Goal: Check status: Check status

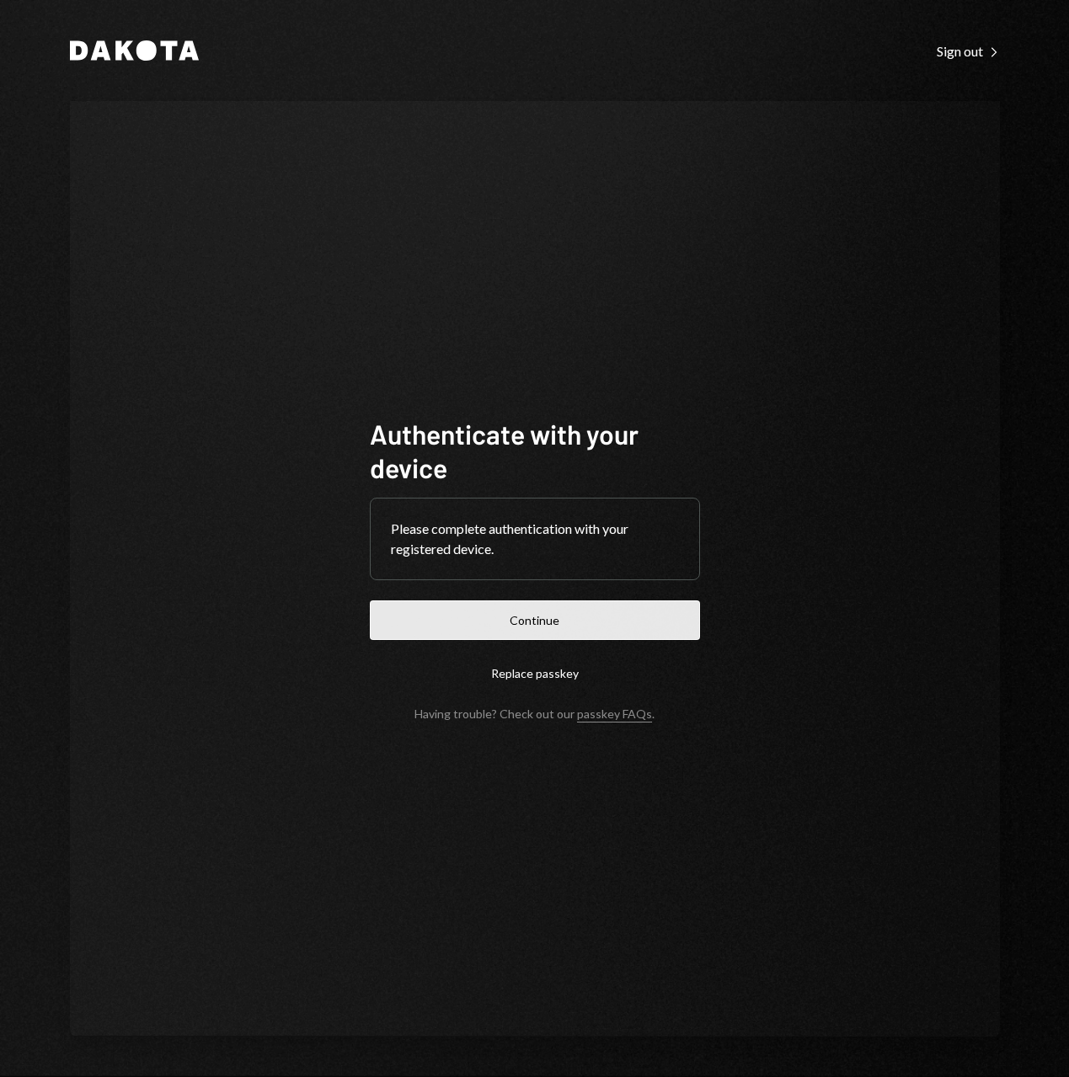
click at [594, 620] on button "Continue" at bounding box center [535, 621] width 330 height 40
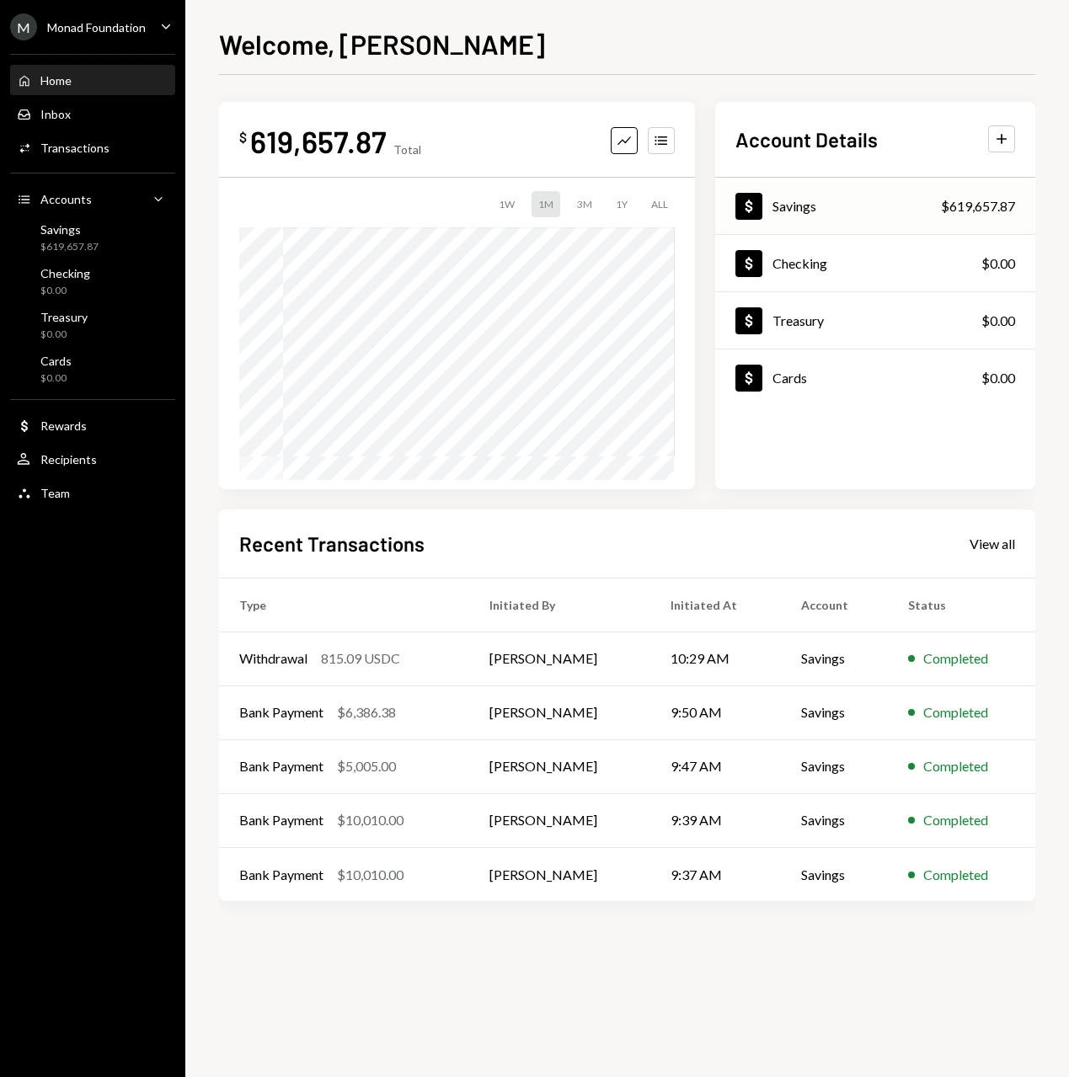
click at [871, 216] on div "Dollar Savings $619,657.87" at bounding box center [875, 206] width 320 height 55
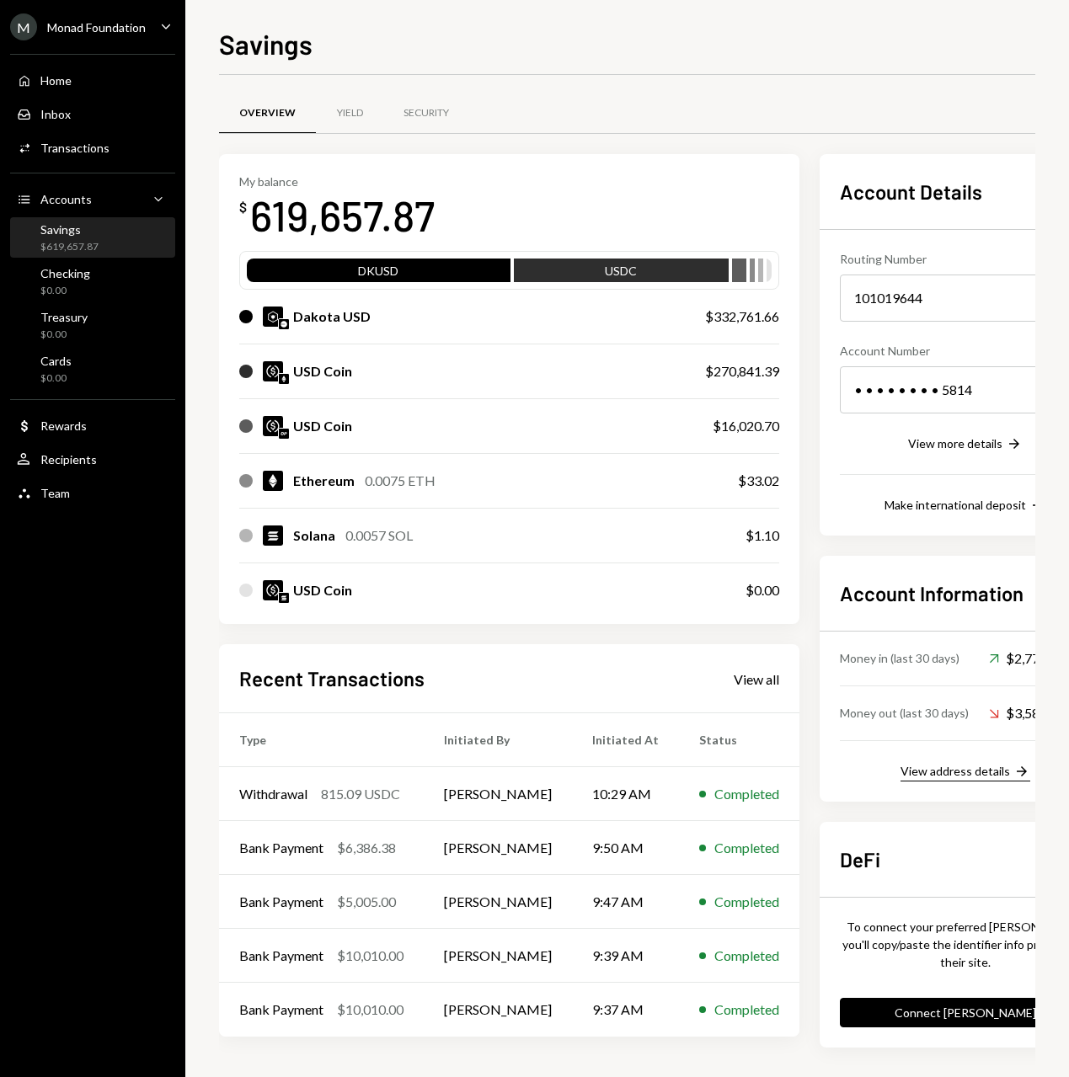
click at [919, 769] on div "View address details" at bounding box center [954, 771] width 109 height 14
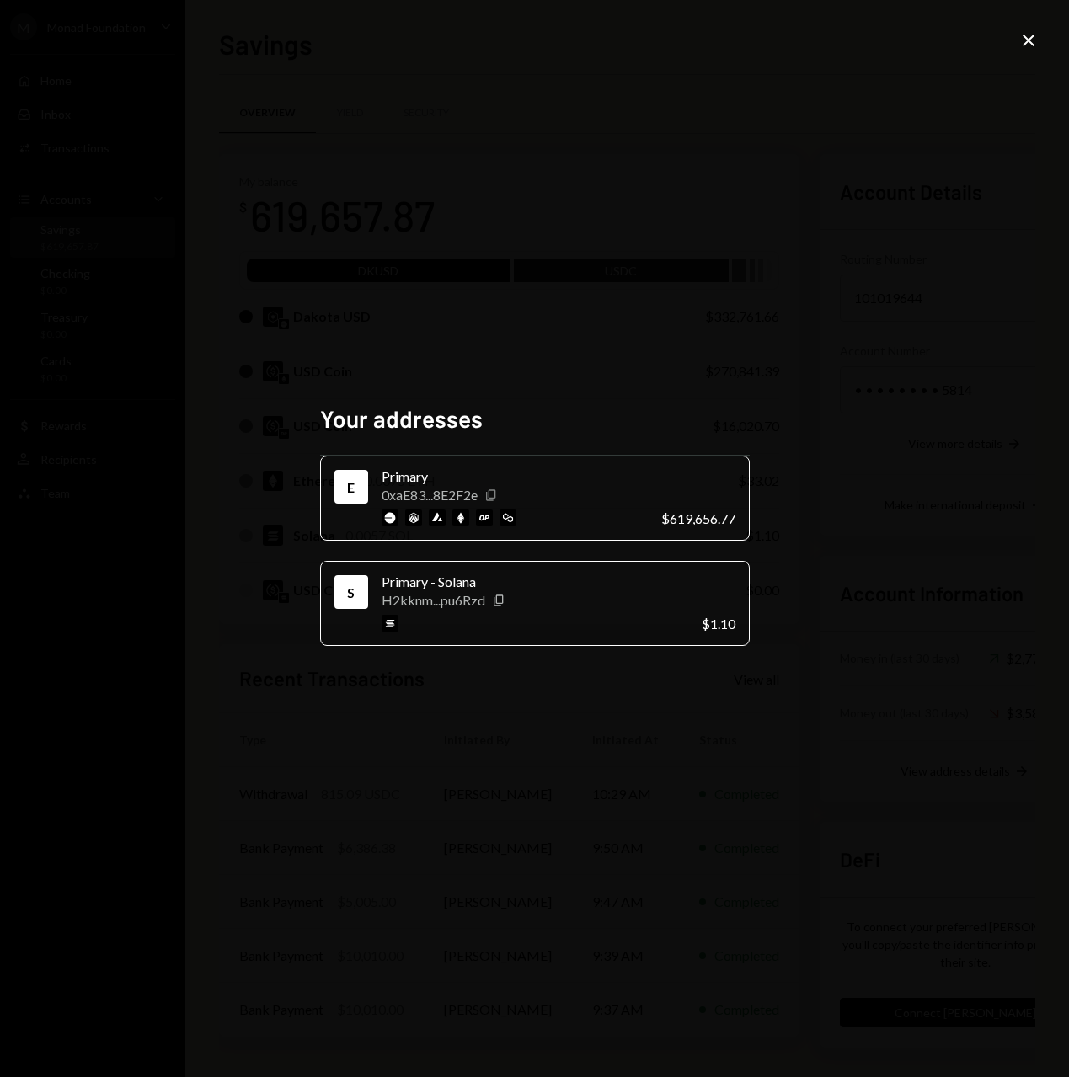
click at [492, 494] on icon "button" at bounding box center [490, 494] width 9 height 11
click at [500, 600] on icon "Copy" at bounding box center [498, 600] width 13 height 13
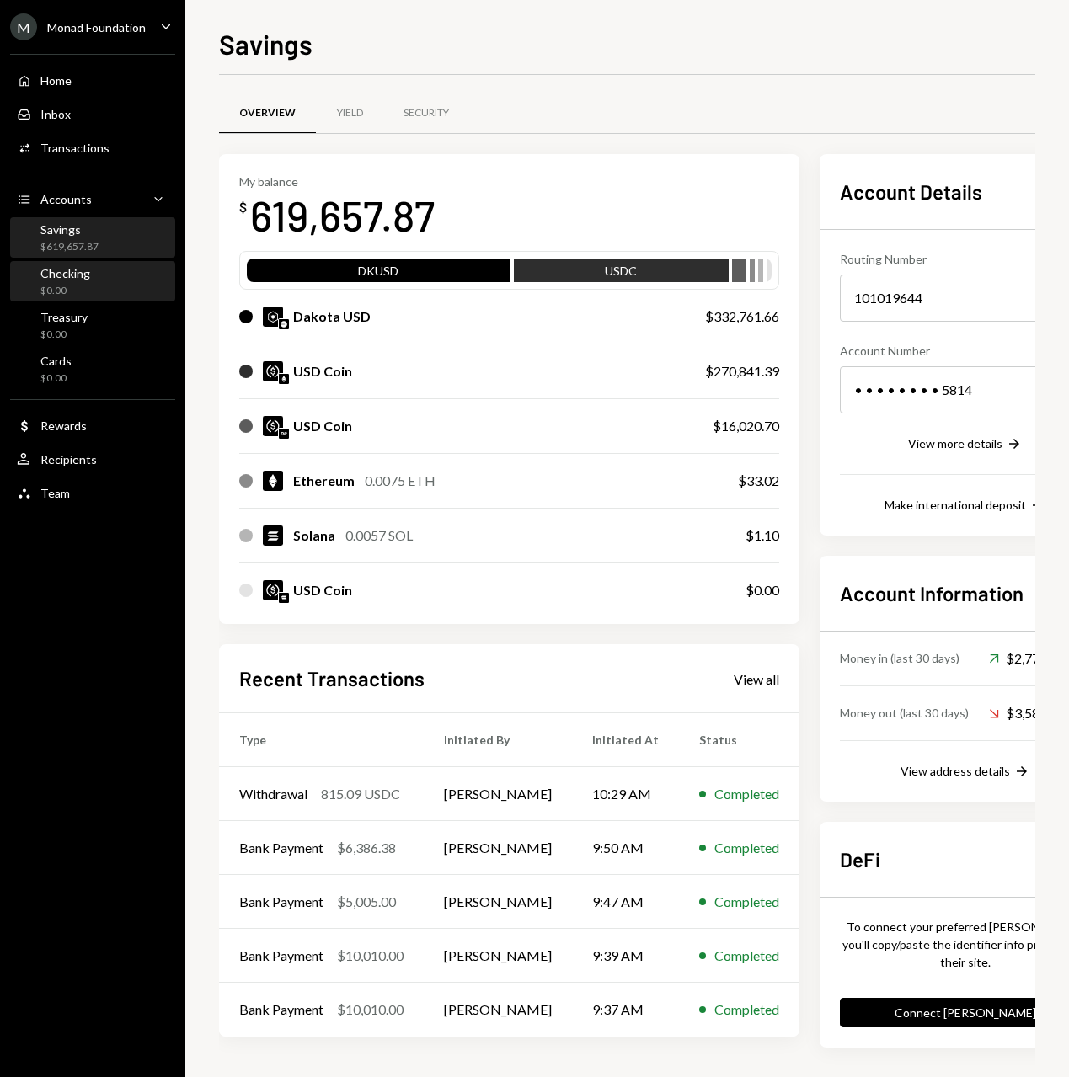
click at [68, 288] on div "$0.00" at bounding box center [65, 291] width 50 height 14
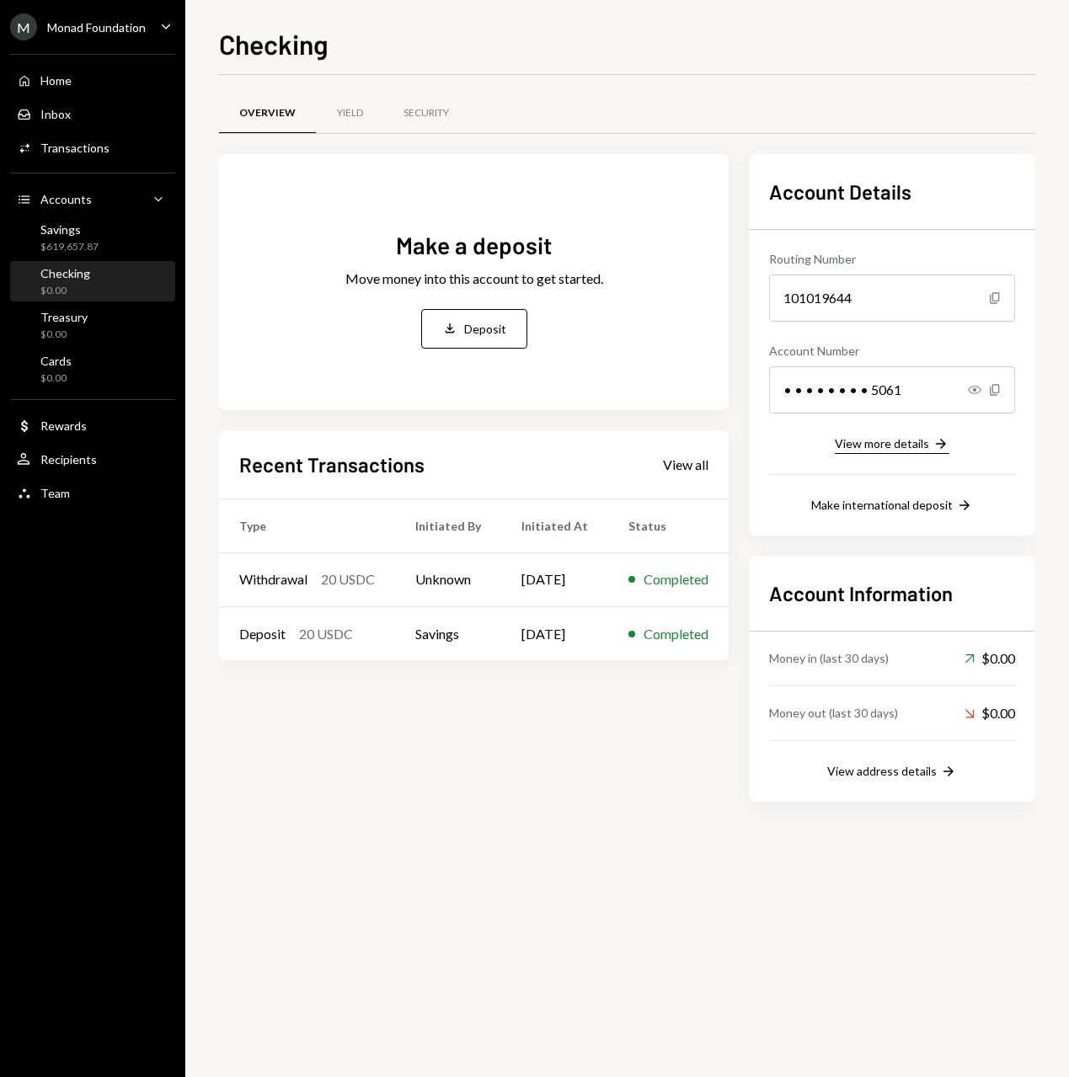
click at [889, 442] on div "View more details" at bounding box center [882, 443] width 94 height 14
click at [95, 328] on div "Treasury $0.00" at bounding box center [93, 326] width 152 height 32
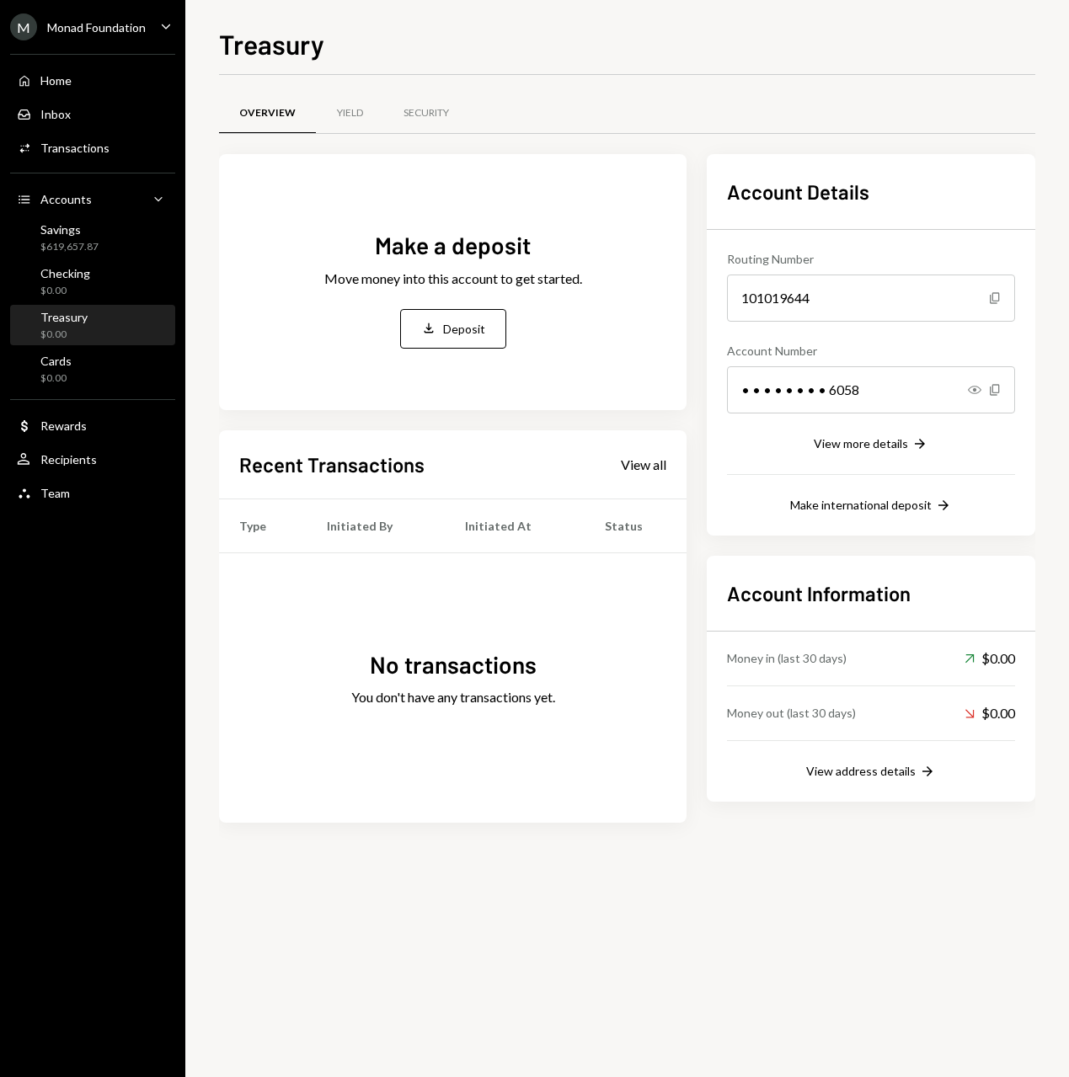
click at [157, 25] on icon "Caret Down" at bounding box center [166, 26] width 19 height 19
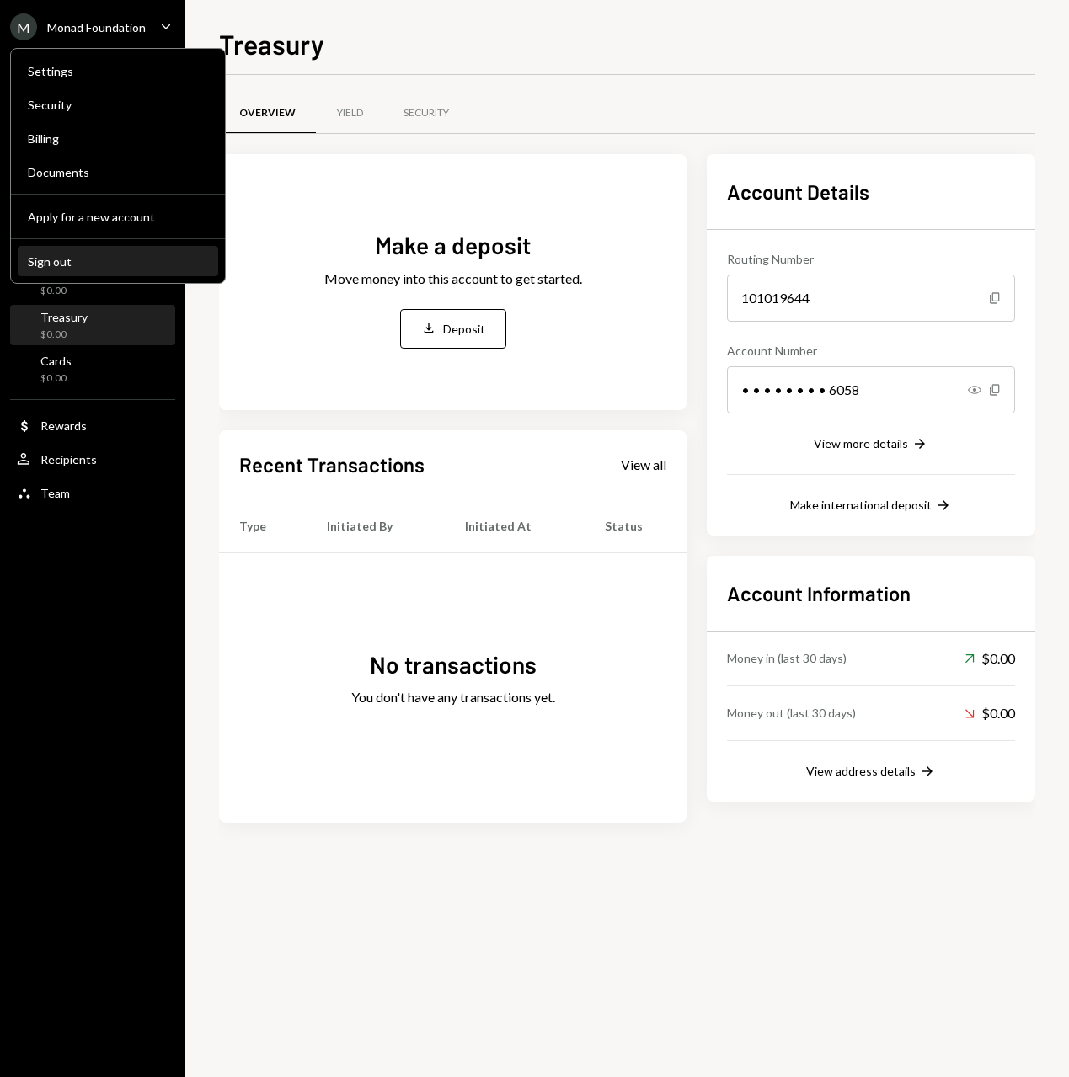
click at [52, 260] on div "Sign out" at bounding box center [118, 261] width 180 height 14
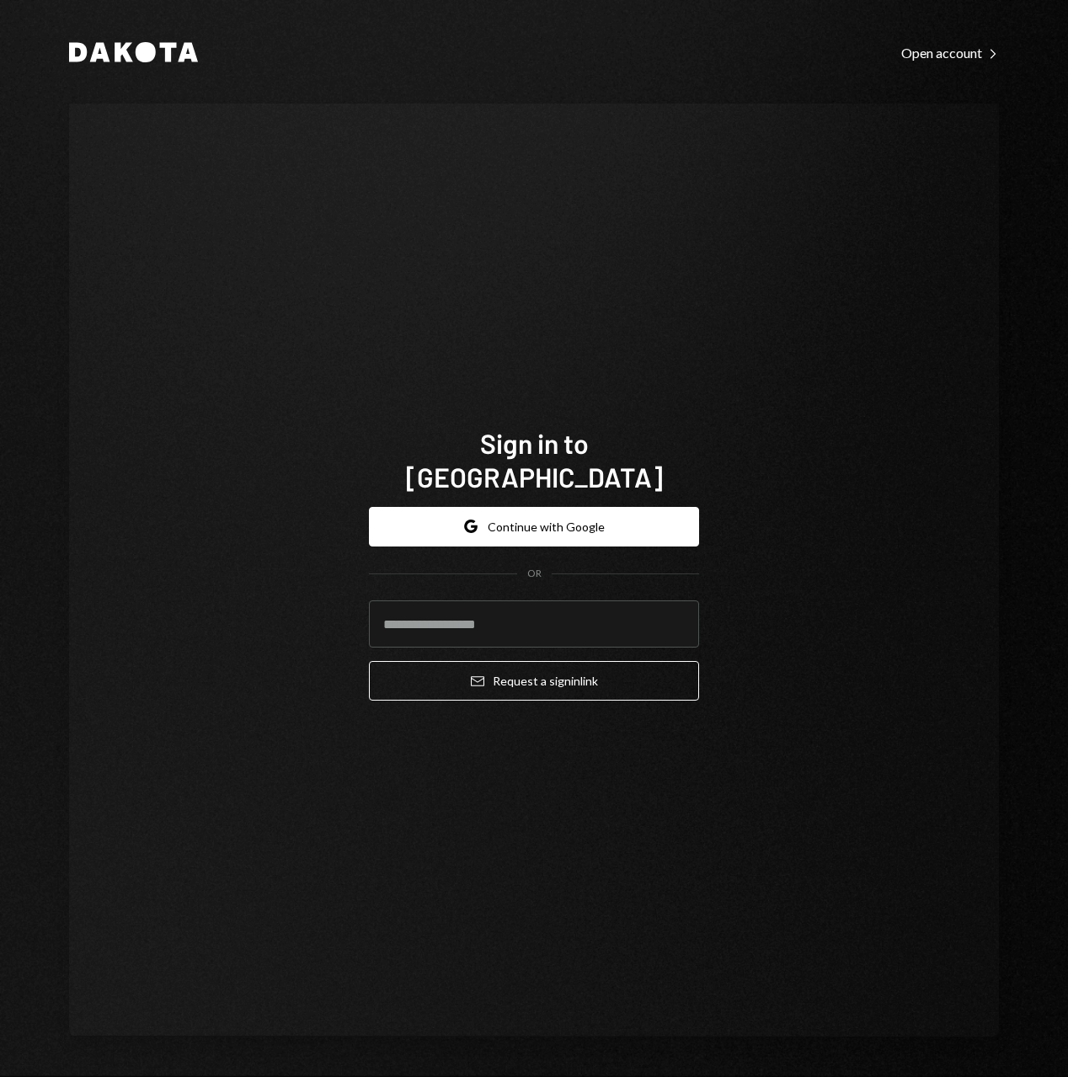
click at [540, 531] on form "Google Continue with Google OR Email Request a sign in link" at bounding box center [534, 604] width 330 height 195
click at [553, 515] on button "Google Continue with Google" at bounding box center [534, 527] width 330 height 40
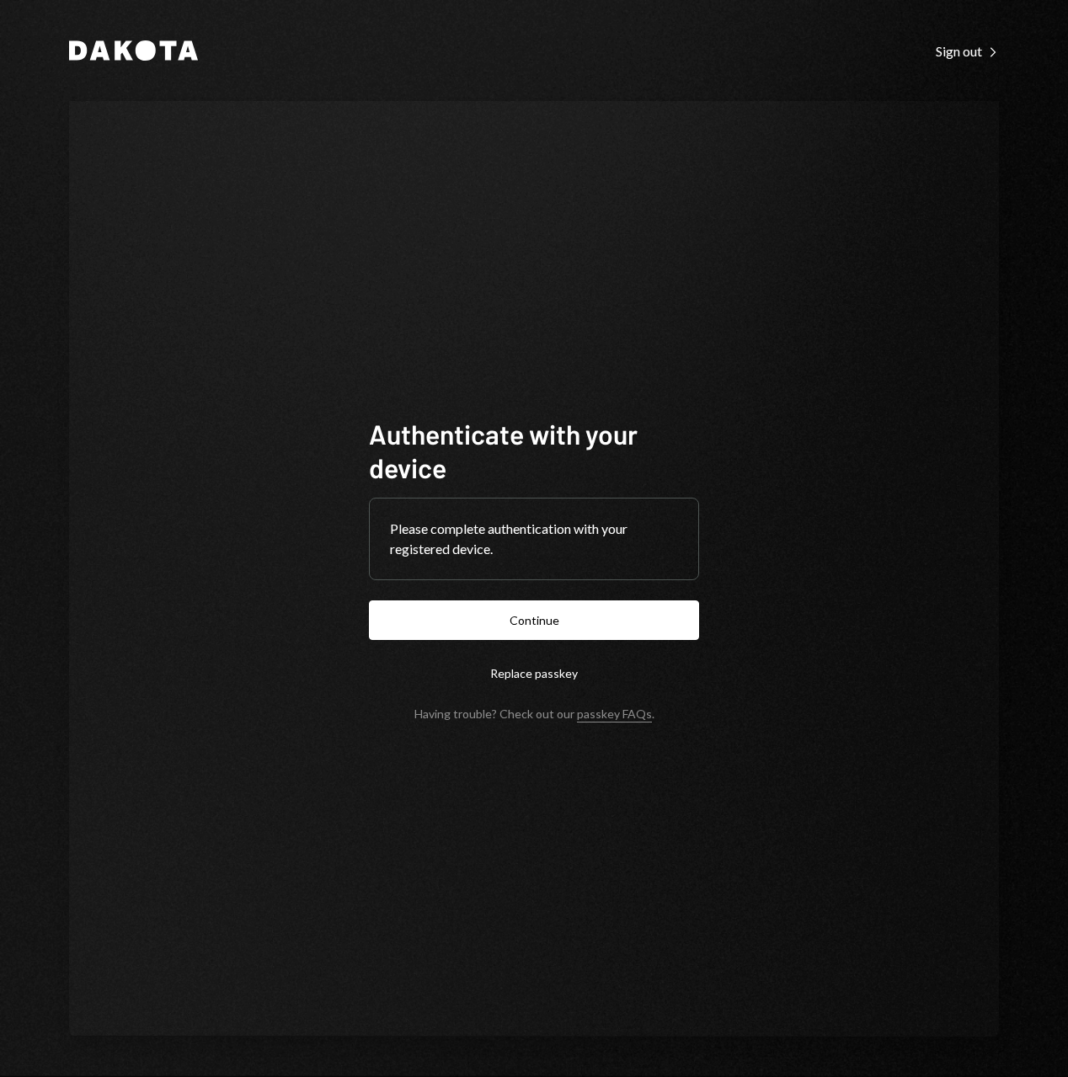
click at [607, 626] on button "Continue" at bounding box center [534, 621] width 330 height 40
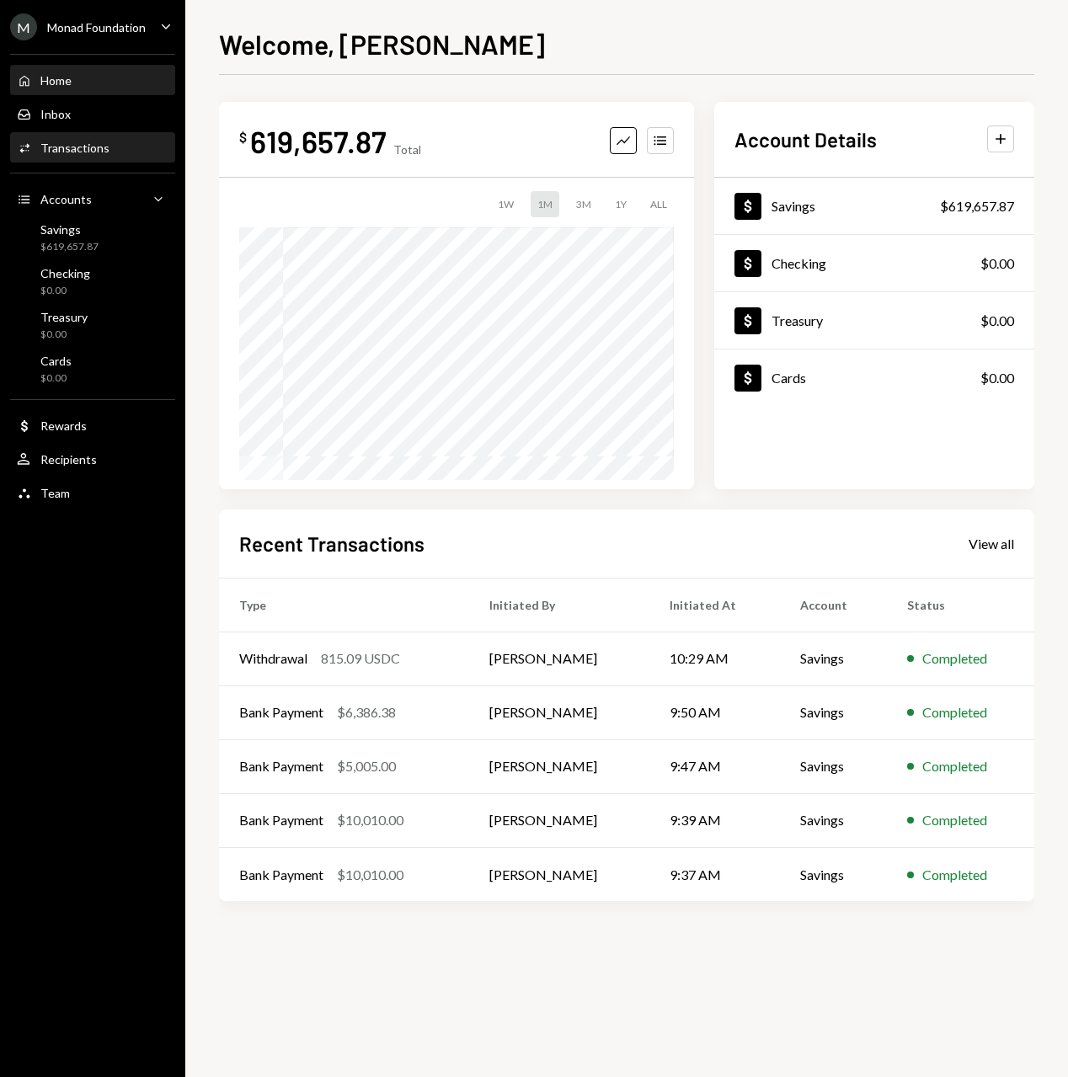
click at [93, 149] on div "Transactions" at bounding box center [74, 148] width 69 height 14
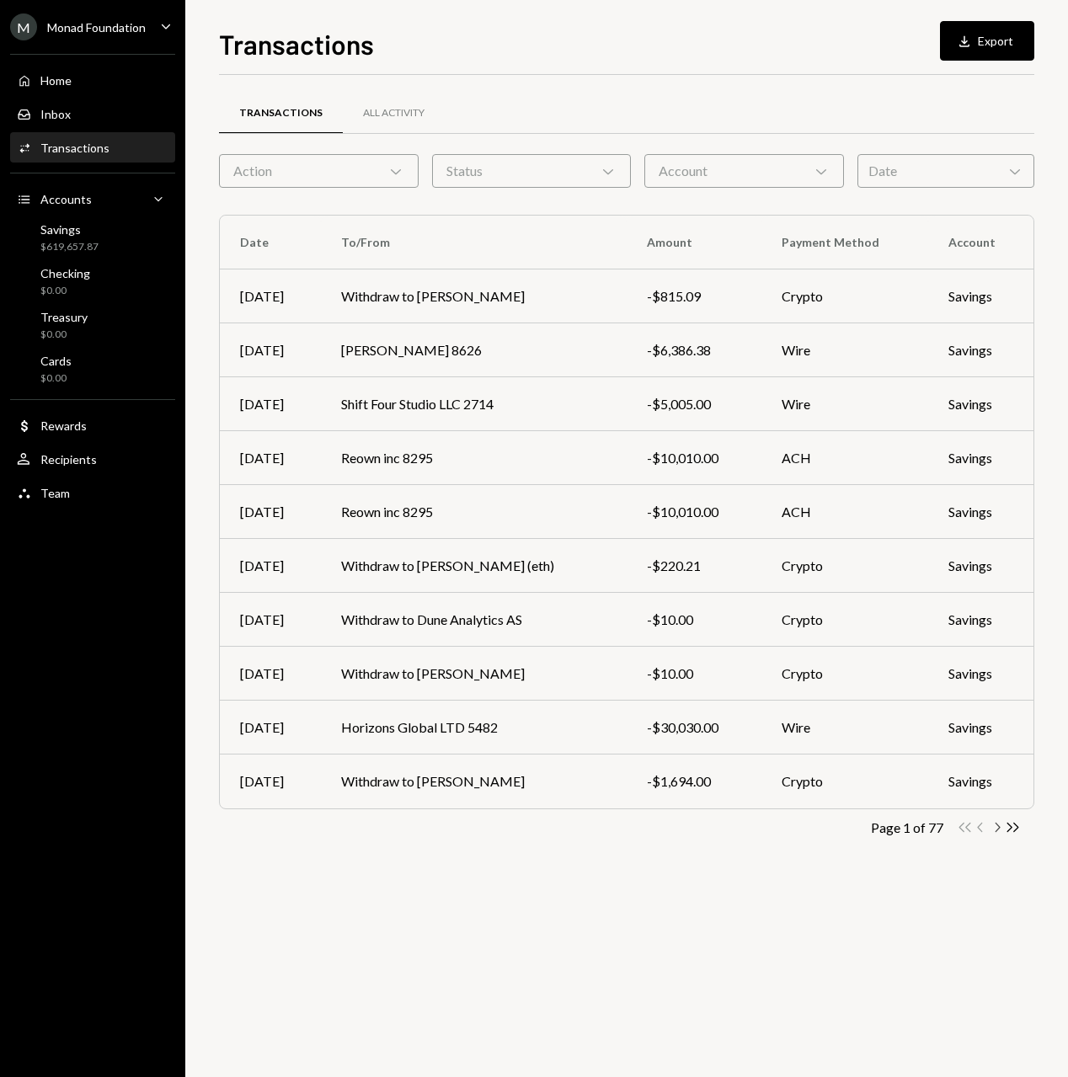
click at [996, 826] on icon "Chevron Right" at bounding box center [997, 828] width 16 height 16
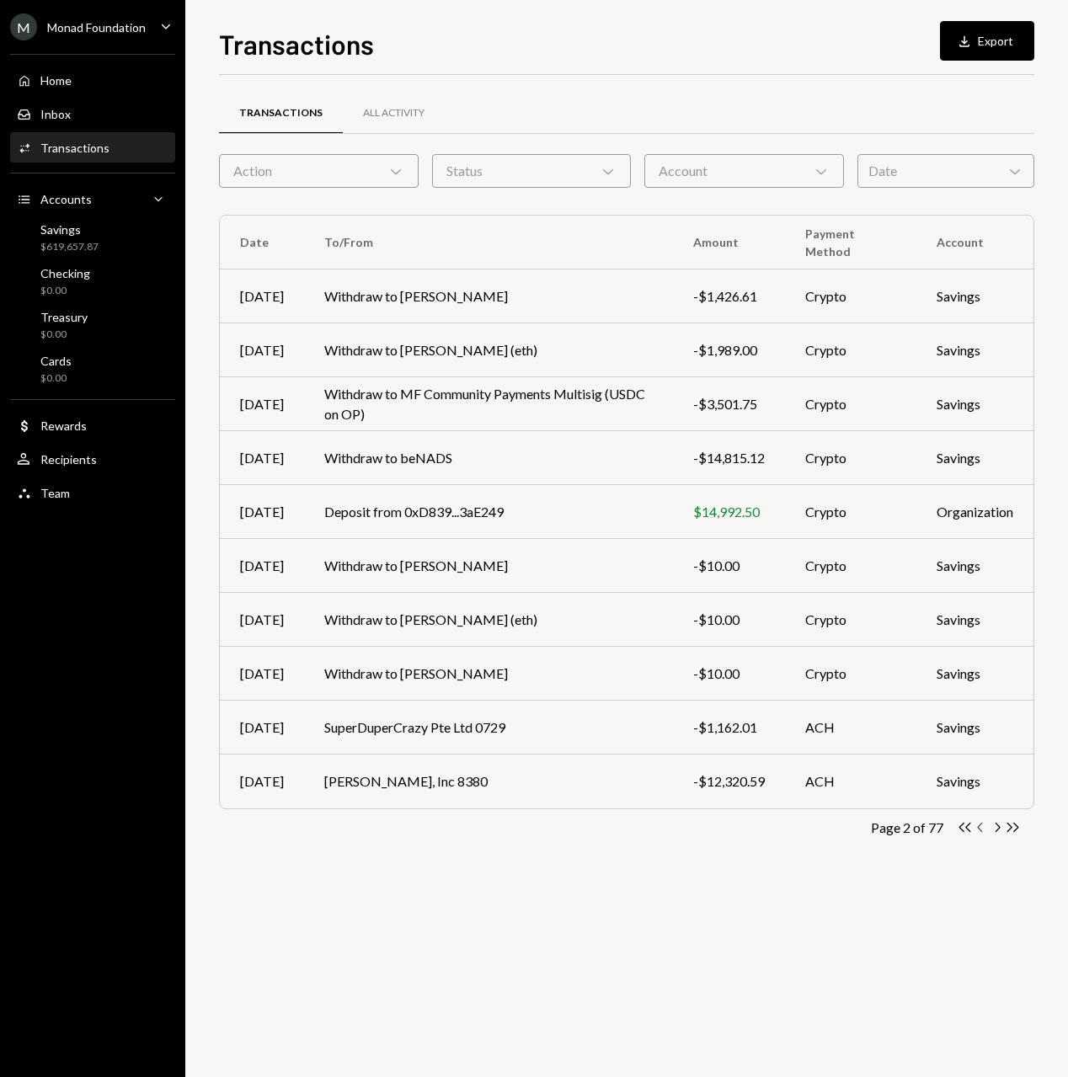
click at [979, 828] on icon "button" at bounding box center [979, 827] width 5 height 9
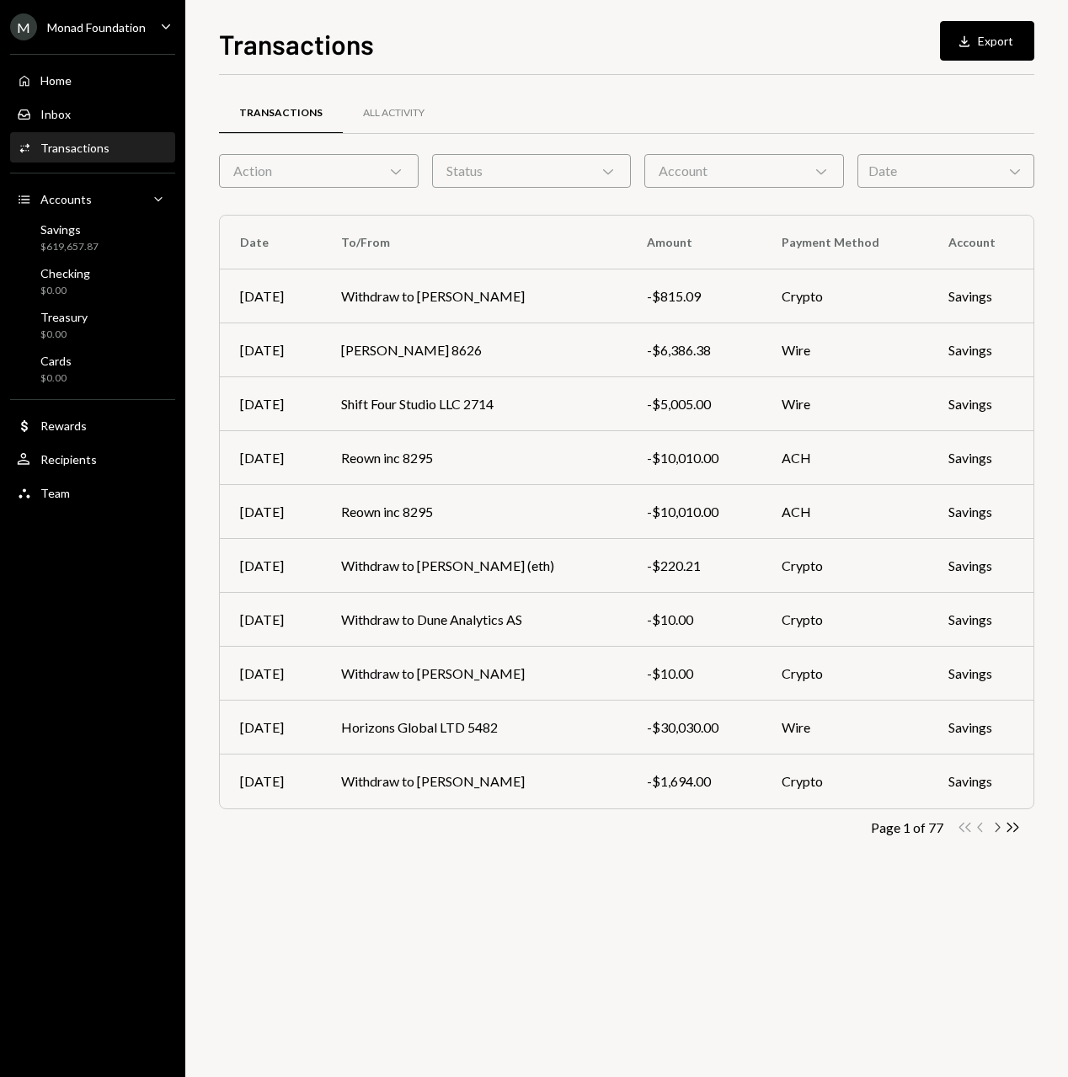
click at [996, 825] on icon "Chevron Right" at bounding box center [997, 828] width 16 height 16
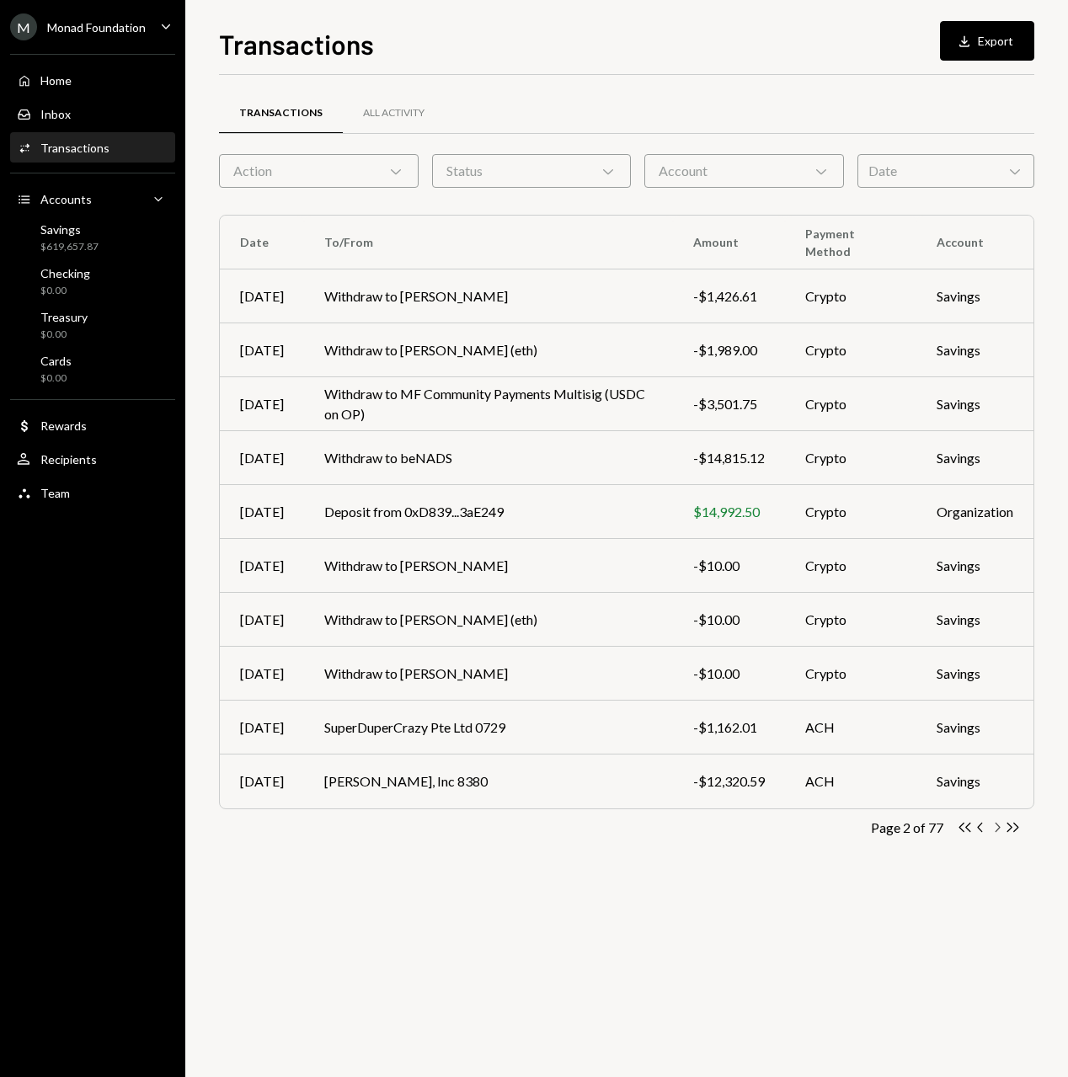
click at [996, 825] on icon "Chevron Right" at bounding box center [997, 828] width 16 height 16
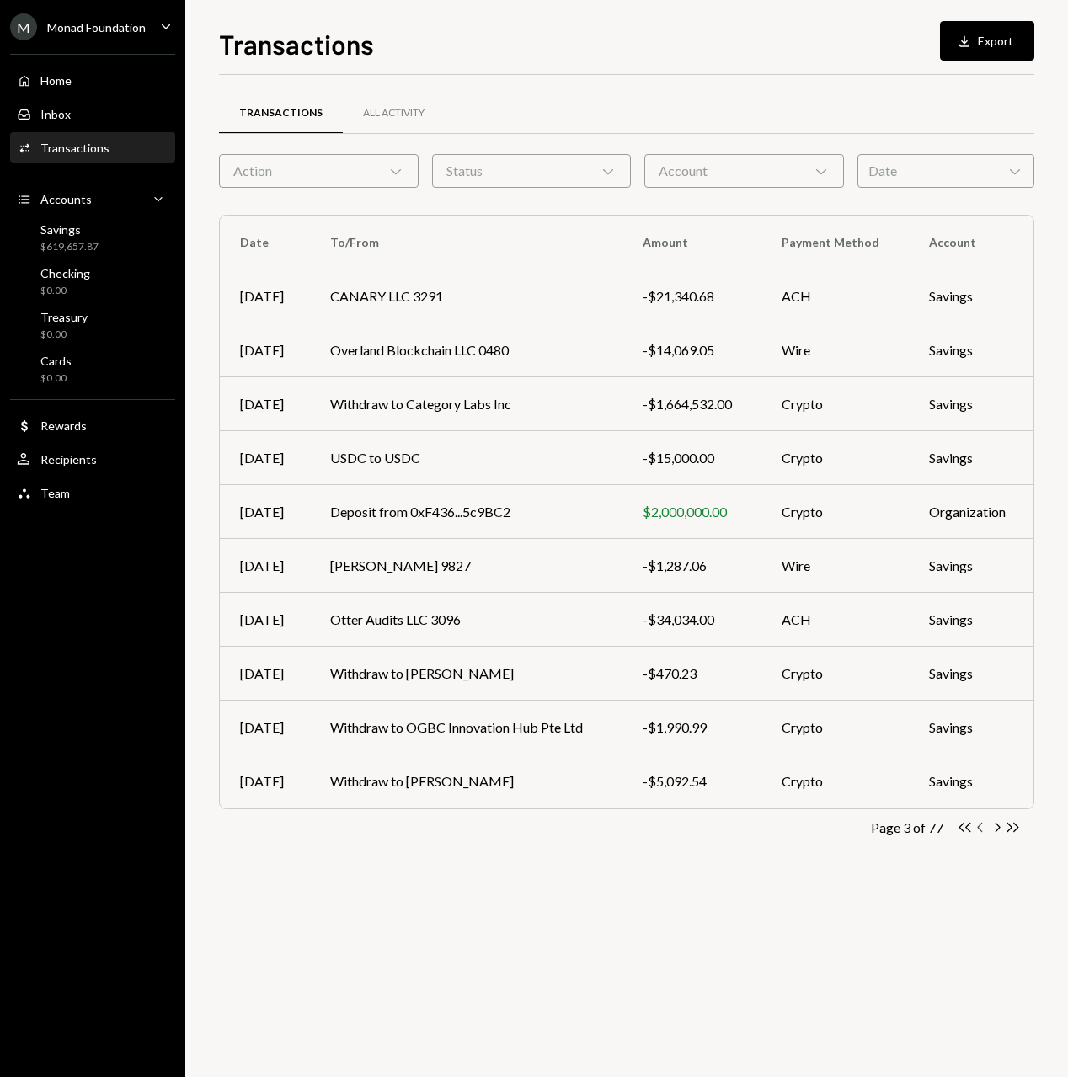
click at [979, 828] on icon "button" at bounding box center [979, 827] width 5 height 9
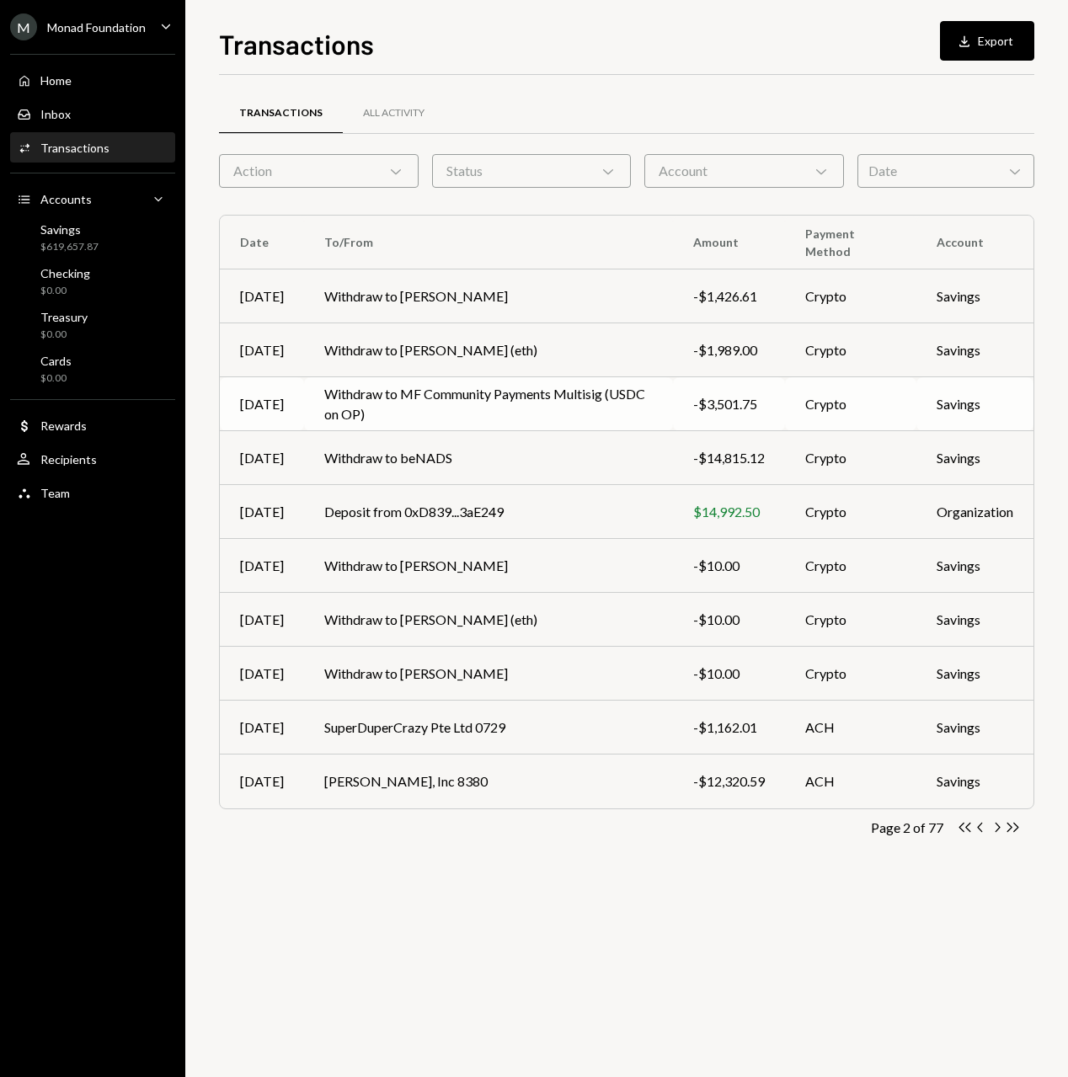
click at [579, 401] on td "Withdraw to MF Community Payments Multisig (USDC on OP)" at bounding box center [488, 404] width 369 height 54
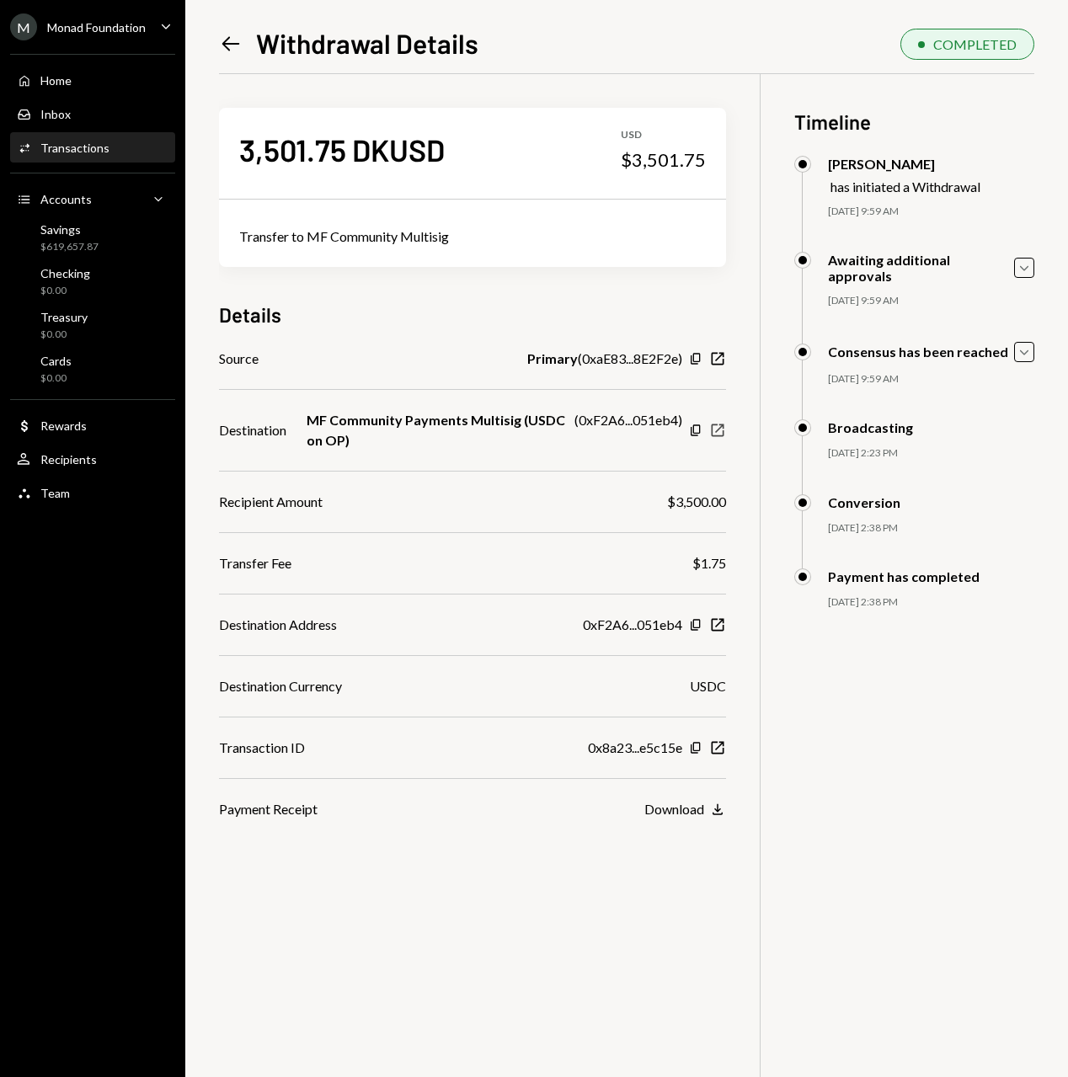
click at [726, 429] on icon "New Window" at bounding box center [717, 430] width 17 height 17
click at [669, 429] on div "MF Community Payments Multisig (USDC on OP) ( 0xF2A6...051eb4 )" at bounding box center [495, 430] width 376 height 40
click at [677, 419] on div "MF Community Payments Multisig (USDC on OP) ( 0xF2A6...051eb4 )" at bounding box center [495, 430] width 376 height 40
click at [225, 41] on icon at bounding box center [231, 43] width 18 height 14
